Goal: Task Accomplishment & Management: Complete application form

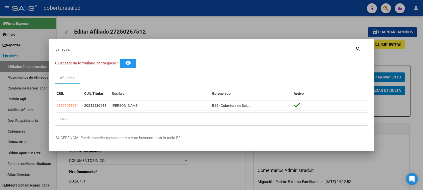
click at [92, 50] on input "50105307" at bounding box center [205, 50] width 301 height 5
type input "56009421"
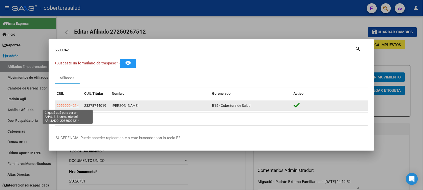
click at [66, 106] on span "20560094214" at bounding box center [68, 105] width 22 height 4
type textarea "20560094214"
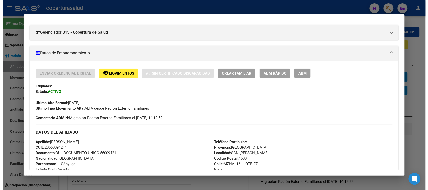
scroll to position [56, 0]
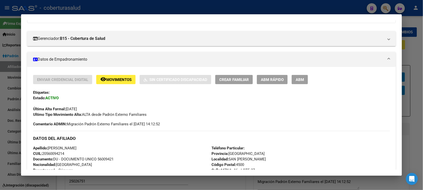
click at [302, 81] on span "ABM" at bounding box center [300, 79] width 8 height 5
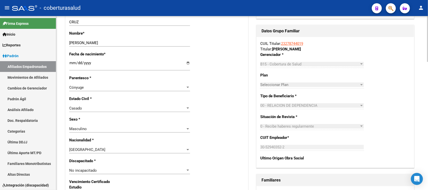
scroll to position [188, 0]
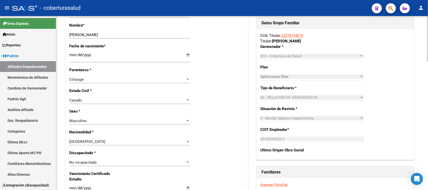
click at [99, 74] on div "Nro Afiliado Ingresar nro CUIL * 20-56009421-4 CUIL ARCA Padrón Ult. Fecha Alta…" at bounding box center [156, 181] width 182 height 543
click at [100, 78] on div "Cónyuge" at bounding box center [127, 79] width 116 height 5
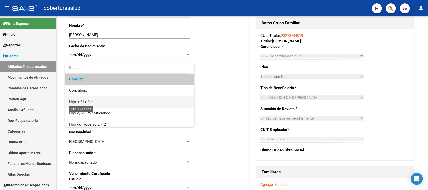
click at [91, 101] on span "Hijo < 21 años" at bounding box center [81, 101] width 24 height 5
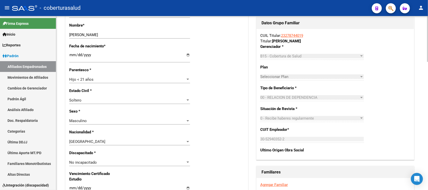
click at [238, 100] on div "Estado Civil * [DEMOGRAPHIC_DATA] Seleccionar tipo" at bounding box center [156, 98] width 175 height 21
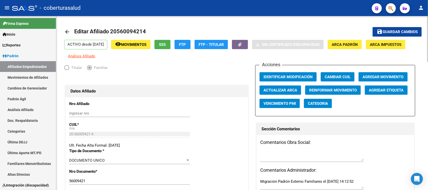
scroll to position [0, 0]
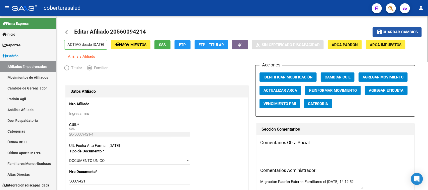
click at [398, 32] on span "Guardar cambios" at bounding box center [399, 32] width 35 height 5
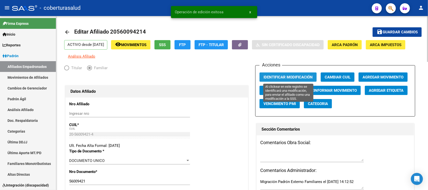
click at [297, 75] on span "Identificar Modificación" at bounding box center [287, 77] width 49 height 5
